Goal: Information Seeking & Learning: Learn about a topic

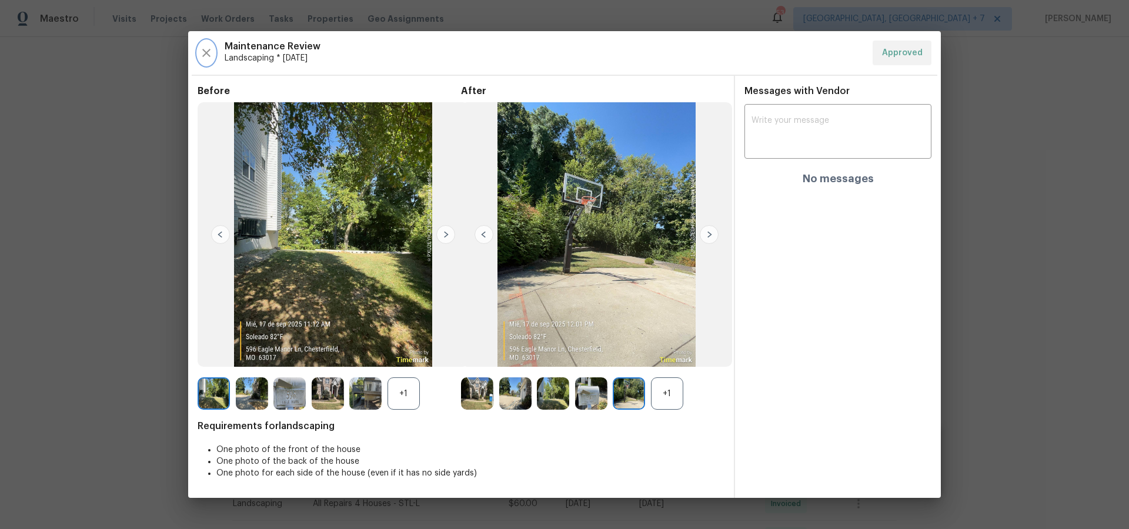
click at [205, 52] on icon "button" at bounding box center [206, 53] width 8 height 8
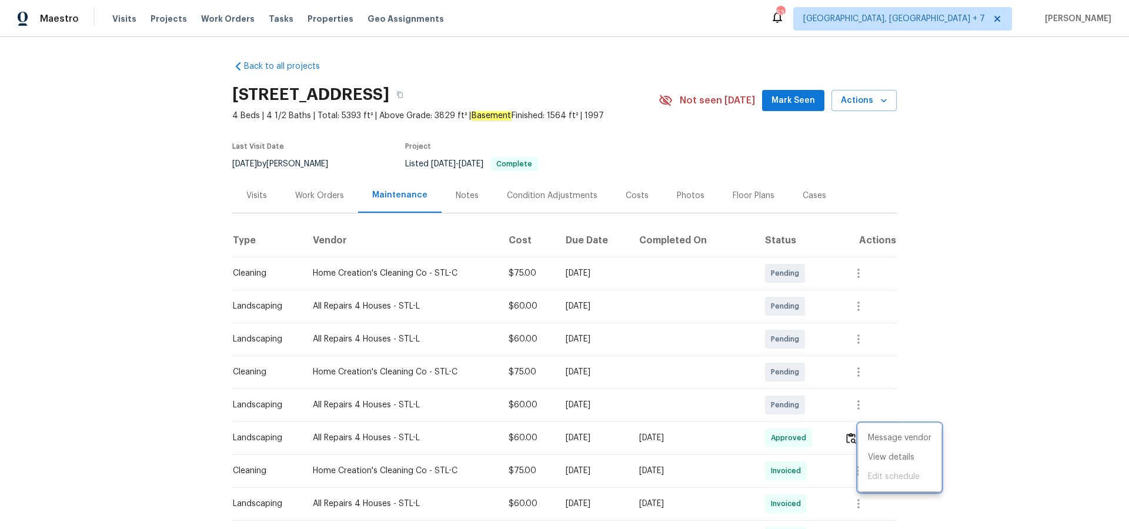
click at [163, 15] on div at bounding box center [564, 264] width 1129 height 529
click at [162, 17] on span "Projects" at bounding box center [168, 19] width 36 height 12
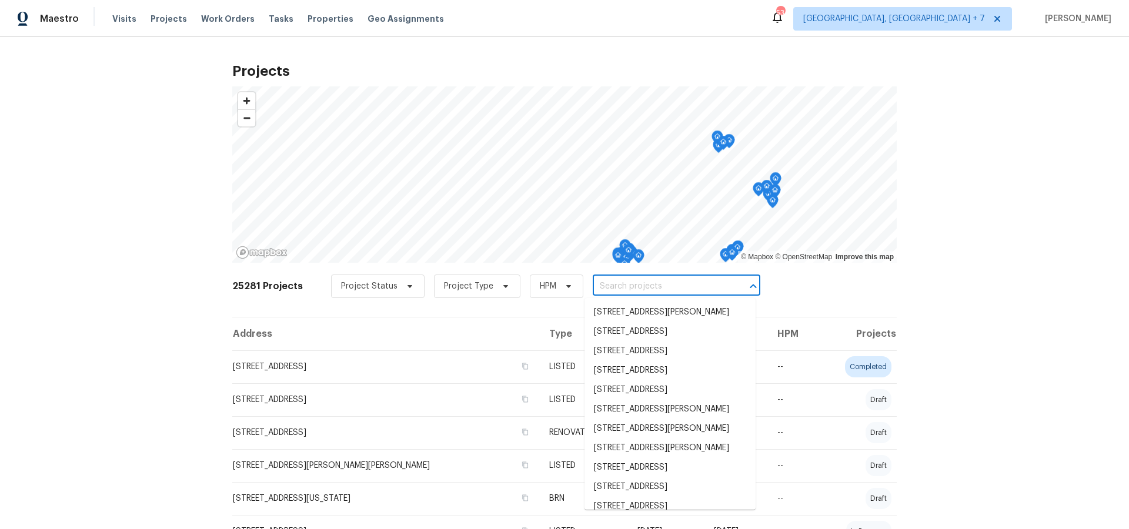
click at [670, 290] on input "text" at bounding box center [660, 286] width 135 height 18
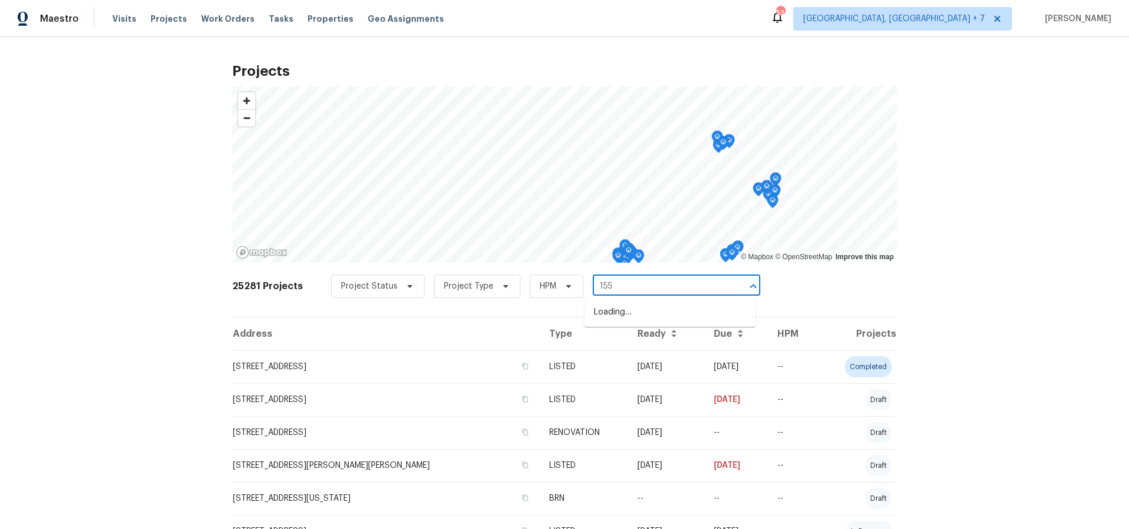
type input "155 b"
click at [668, 360] on li "[STREET_ADDRESS][PERSON_NAME]" at bounding box center [669, 351] width 171 height 19
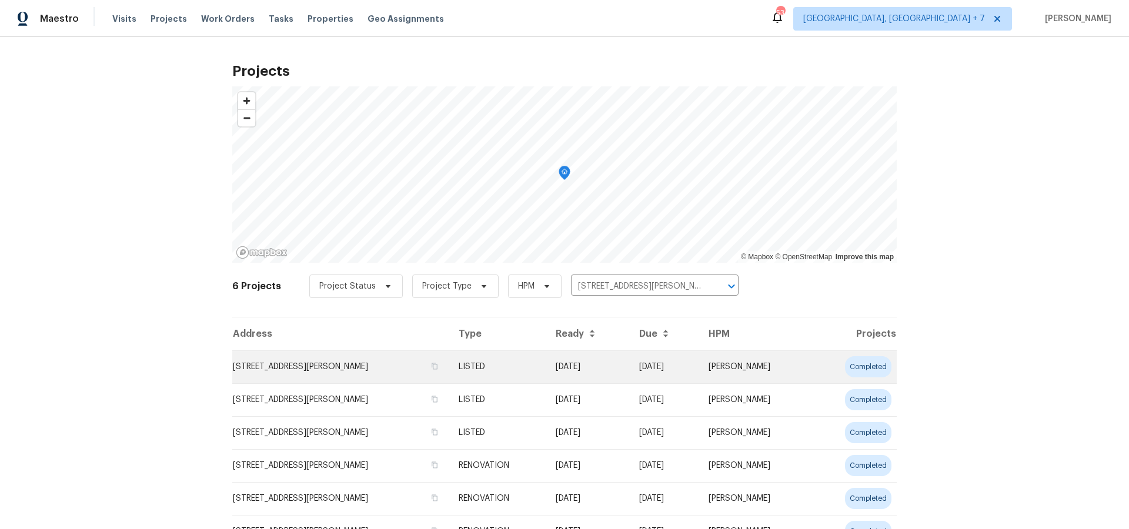
click at [286, 367] on td "[STREET_ADDRESS][PERSON_NAME]" at bounding box center [340, 366] width 217 height 33
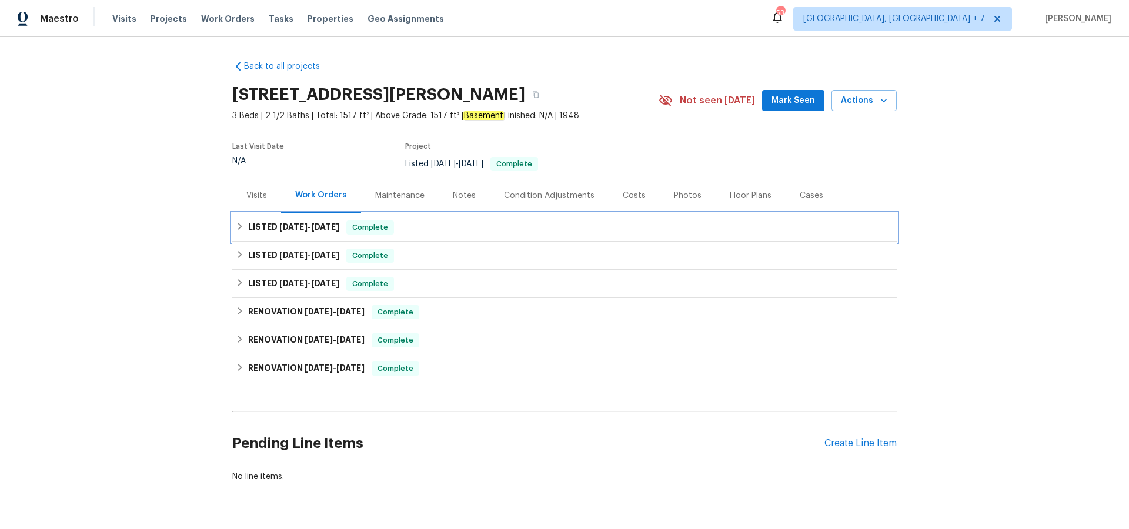
click at [287, 231] on h6 "LISTED [DATE] - [DATE]" at bounding box center [293, 227] width 91 height 14
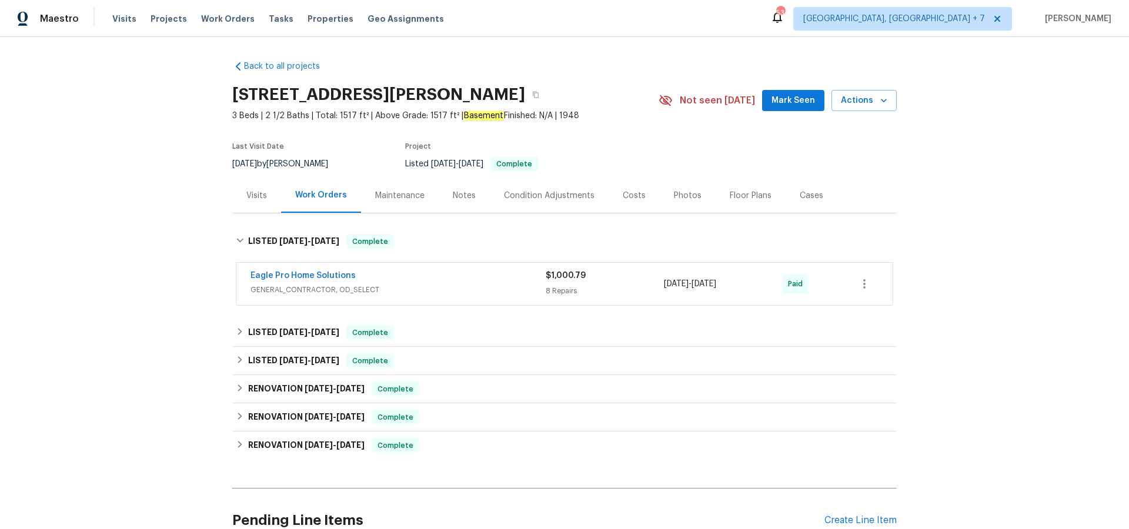
click at [307, 269] on div "Eagle Pro Home Solutions GENERAL_CONTRACTOR, OD_SELECT $1,000.79 8 Repairs [DAT…" at bounding box center [564, 284] width 656 height 42
click at [306, 273] on link "Eagle Pro Home Solutions" at bounding box center [302, 276] width 105 height 8
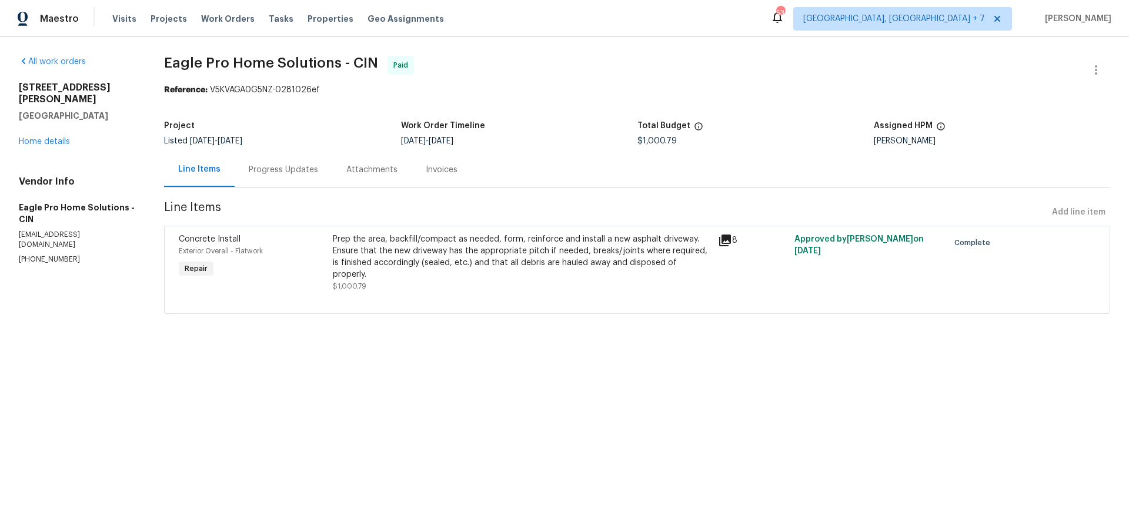
click at [721, 240] on icon at bounding box center [725, 240] width 14 height 14
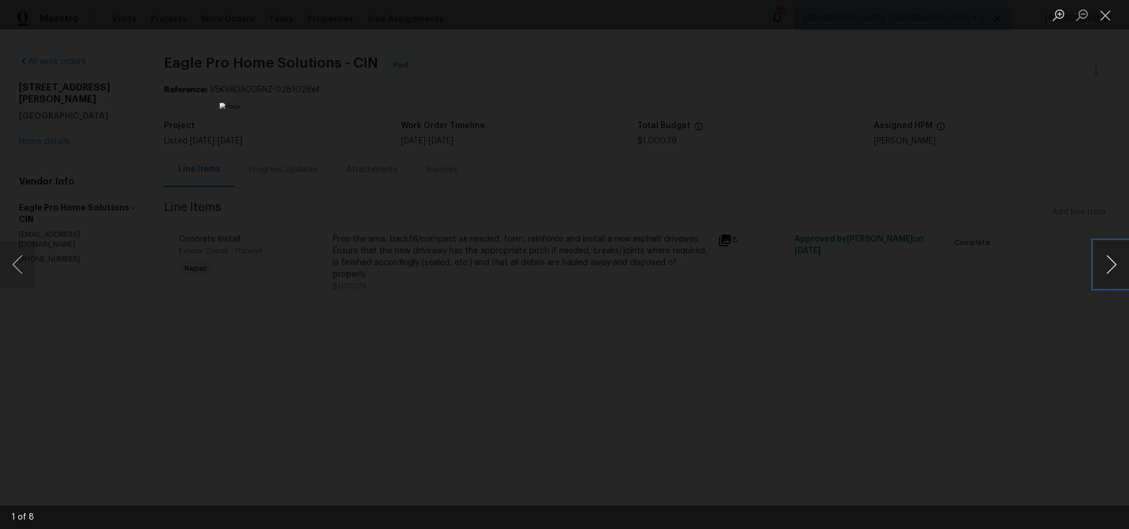
click at [1115, 268] on button "Next image" at bounding box center [1110, 264] width 35 height 47
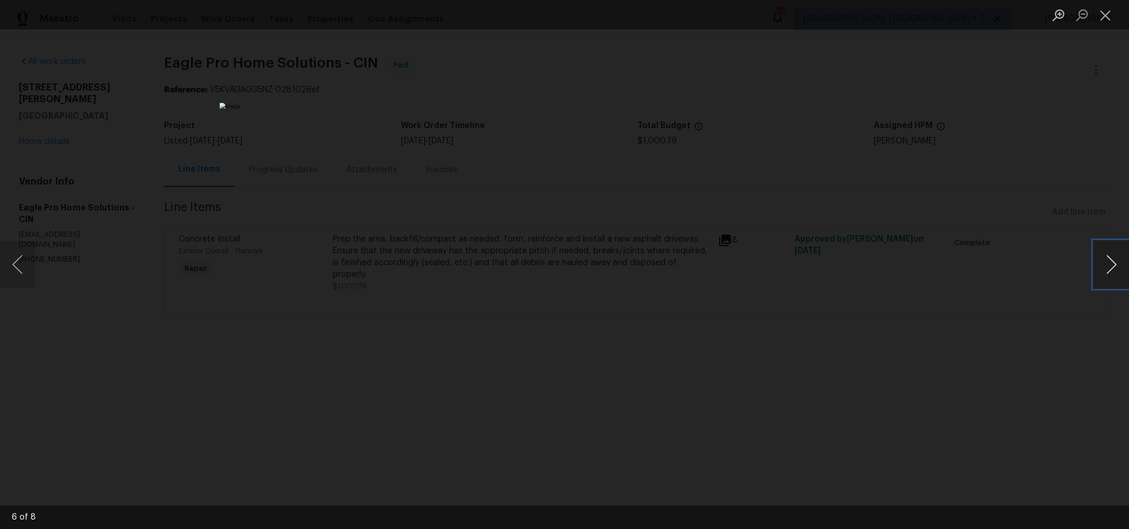
click at [1115, 268] on button "Next image" at bounding box center [1110, 264] width 35 height 47
click at [1108, 14] on button "Close lightbox" at bounding box center [1105, 15] width 24 height 21
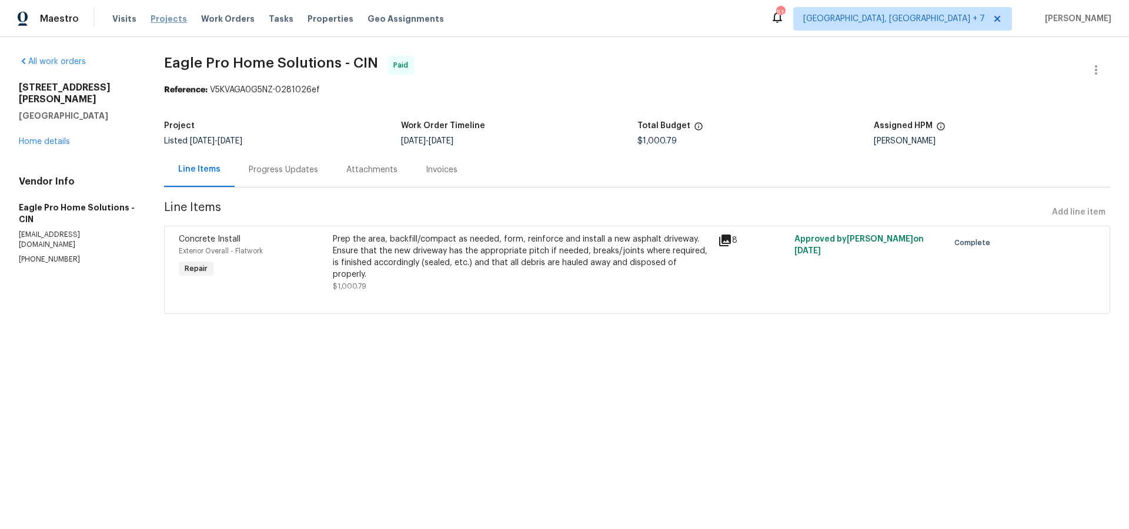
click at [157, 19] on span "Projects" at bounding box center [168, 19] width 36 height 12
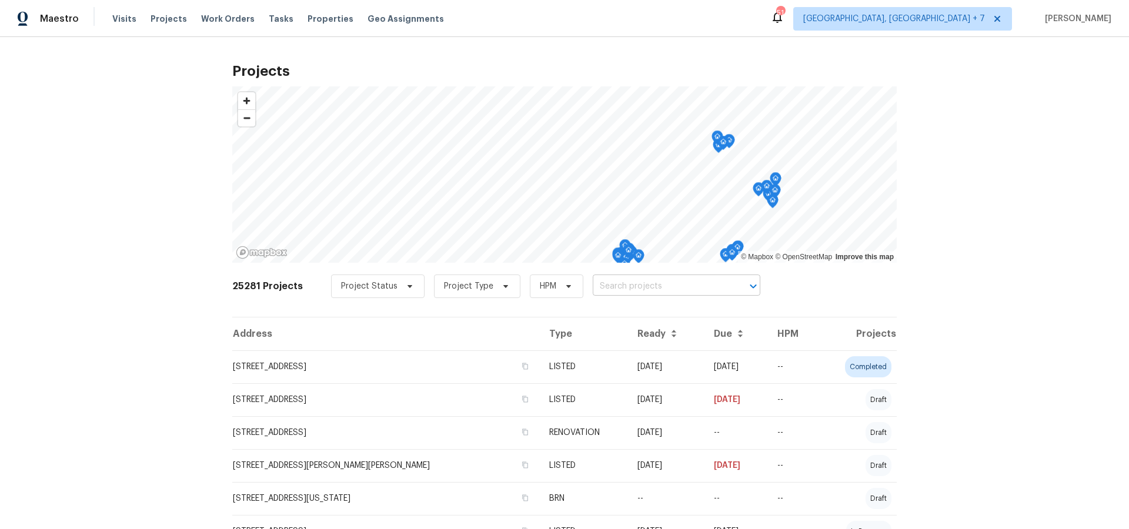
click at [656, 283] on input "text" at bounding box center [660, 286] width 135 height 18
type input "3198"
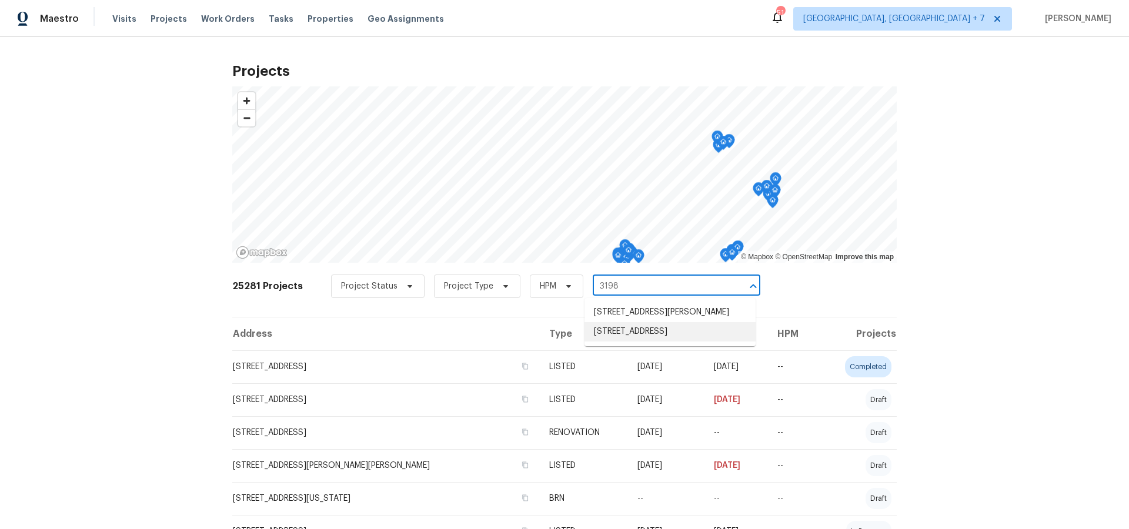
click at [651, 342] on li "[STREET_ADDRESS]" at bounding box center [669, 331] width 171 height 19
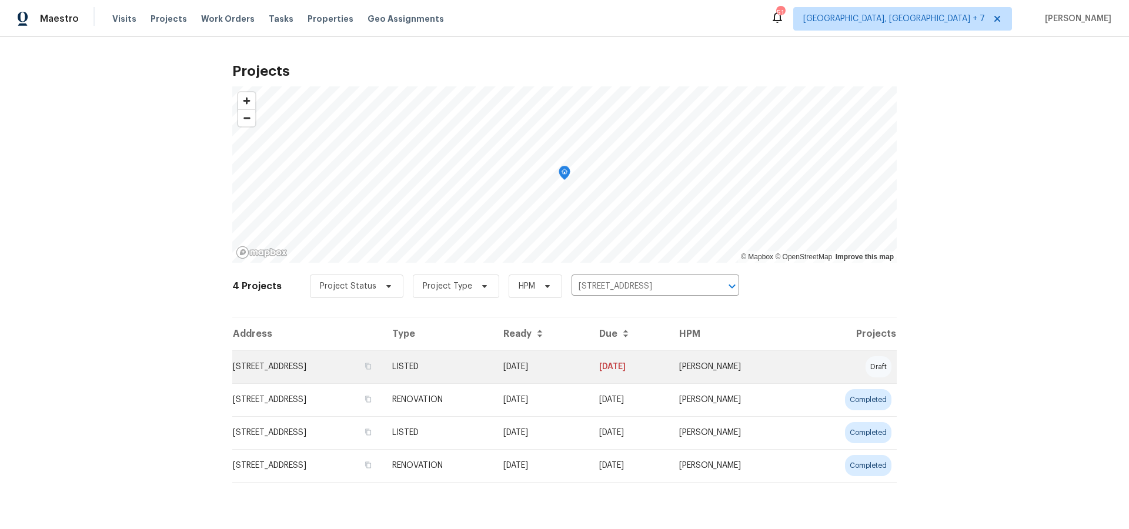
click at [312, 360] on td "[STREET_ADDRESS]" at bounding box center [307, 366] width 150 height 33
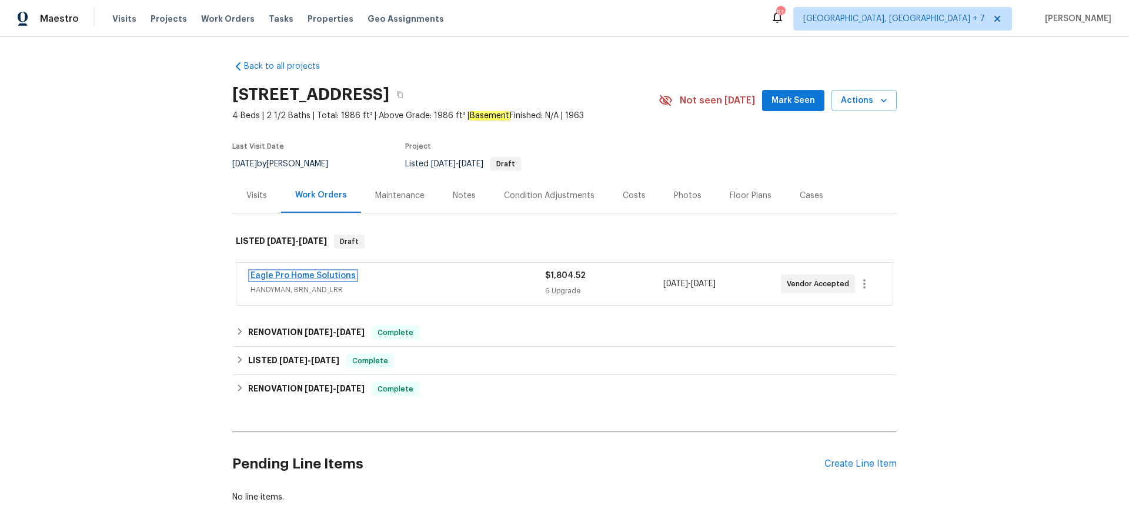
click at [305, 279] on link "Eagle Pro Home Solutions" at bounding box center [302, 276] width 105 height 8
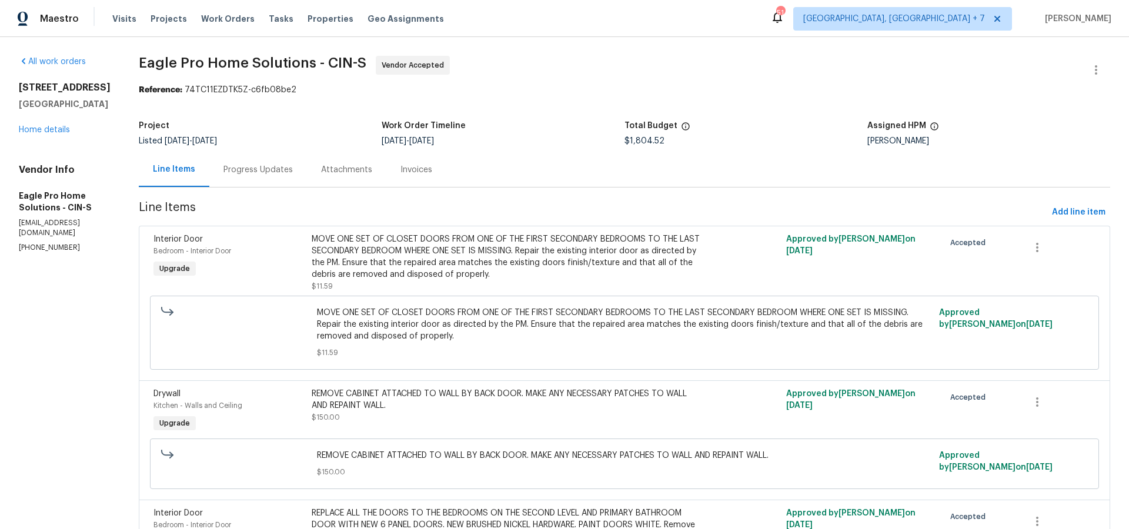
click at [293, 173] on div "Progress Updates" at bounding box center [257, 170] width 69 height 12
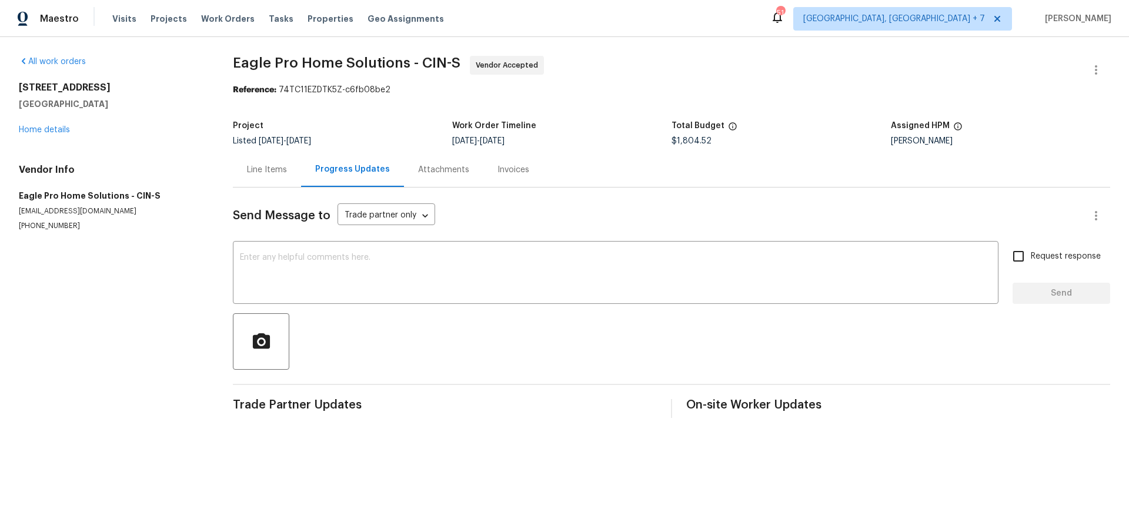
click at [273, 170] on div "Line Items" at bounding box center [267, 170] width 40 height 12
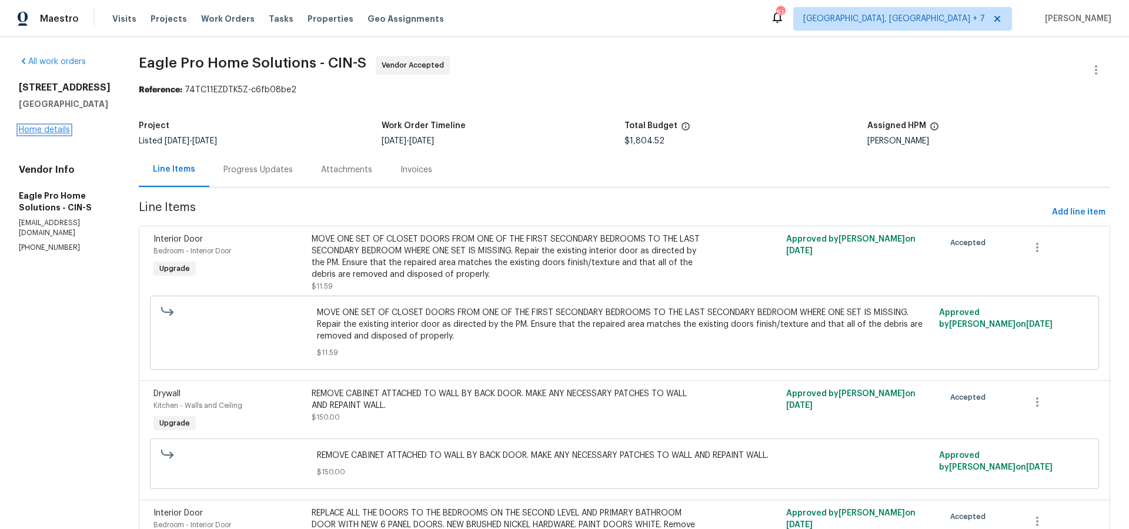
click at [52, 126] on link "Home details" at bounding box center [44, 130] width 51 height 8
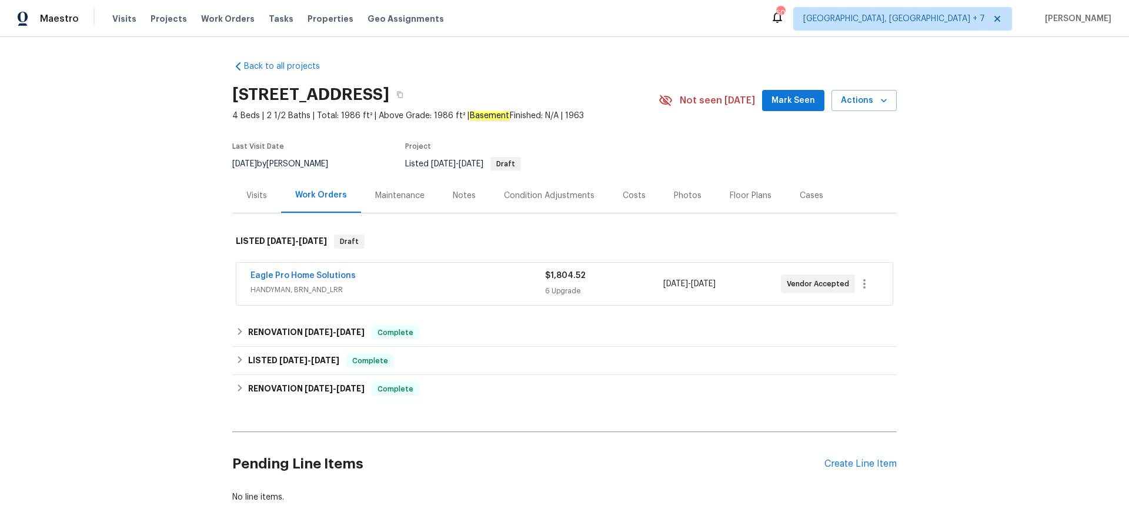
click at [472, 197] on div "Notes" at bounding box center [464, 196] width 23 height 12
